Goal: Task Accomplishment & Management: Manage account settings

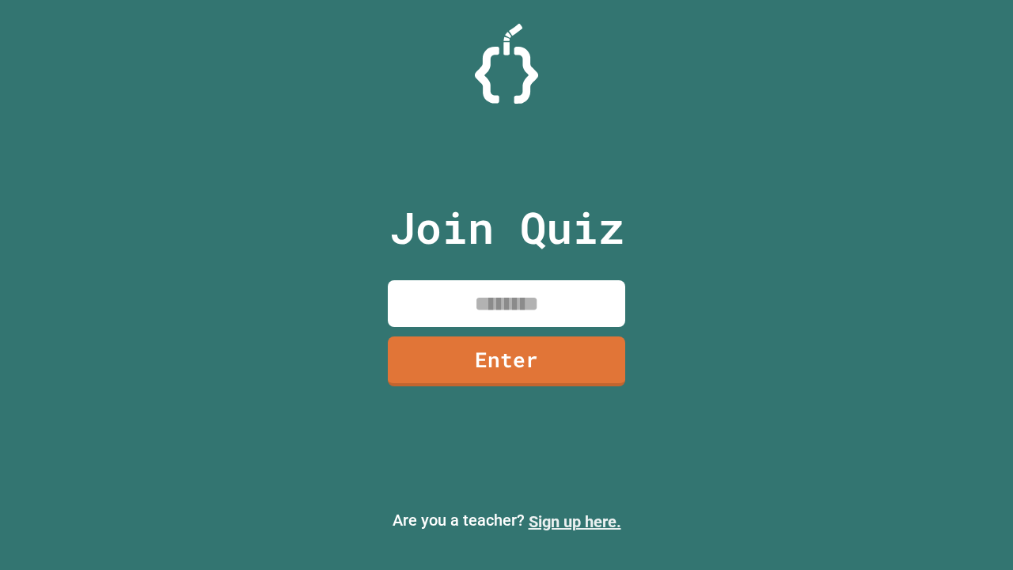
click at [575, 522] on link "Sign up here." at bounding box center [575, 521] width 93 height 19
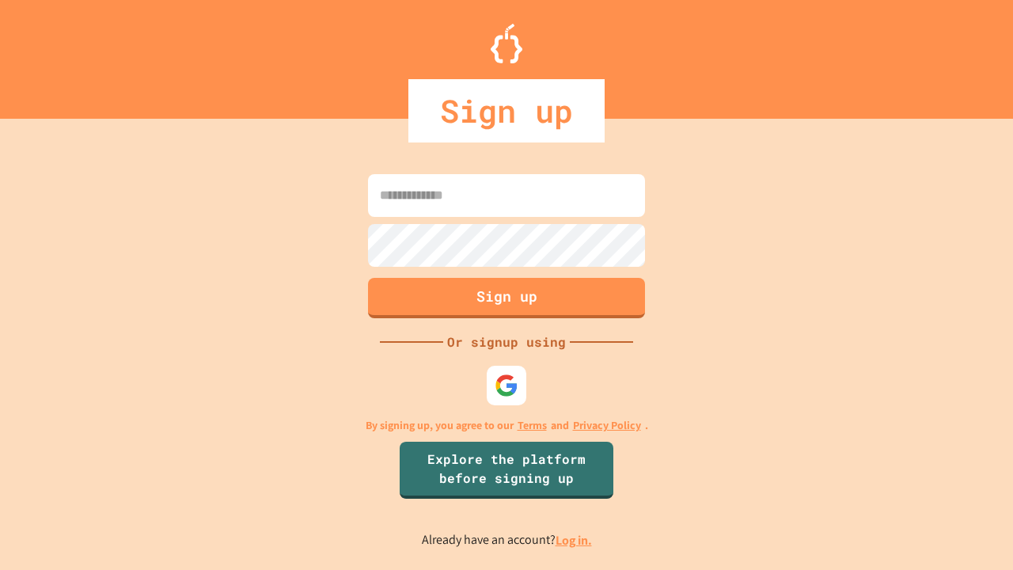
click at [575, 540] on link "Log in." at bounding box center [574, 540] width 36 height 17
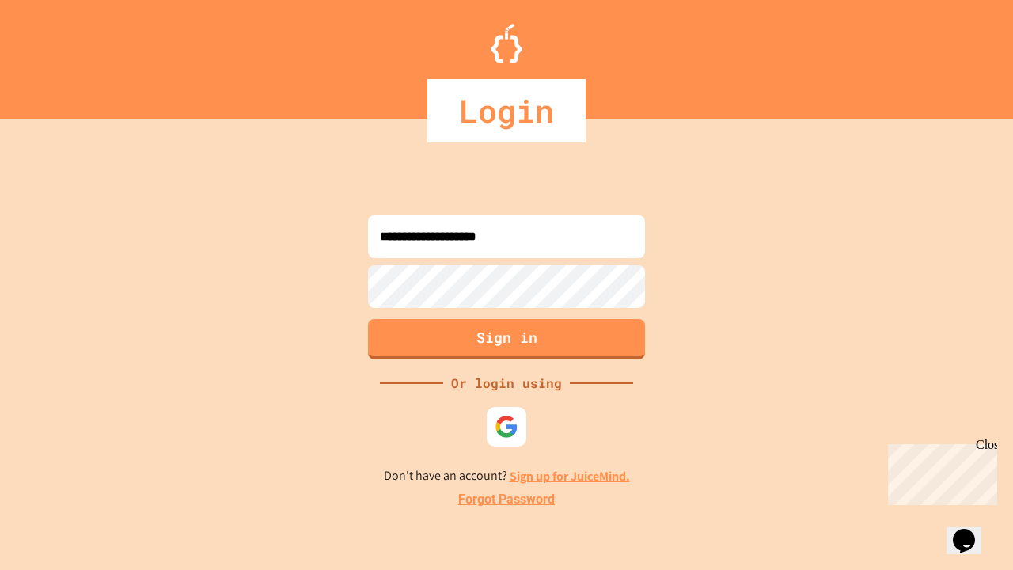
type input "**********"
